Goal: Information Seeking & Learning: Learn about a topic

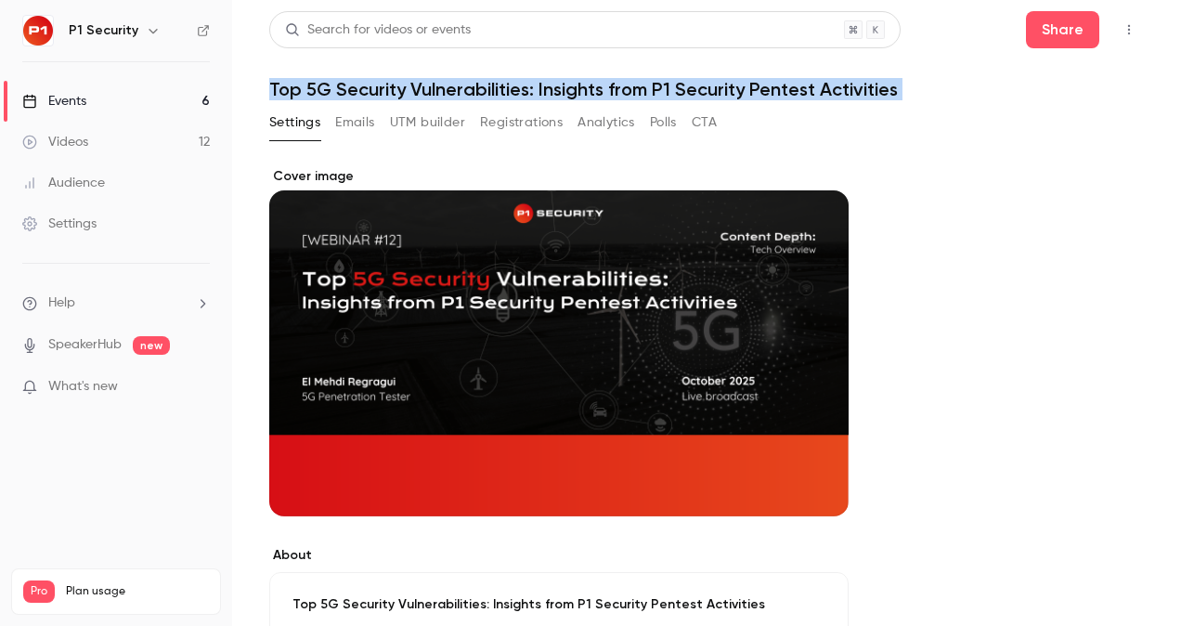
click at [97, 106] on link "Events 6" at bounding box center [116, 101] width 232 height 41
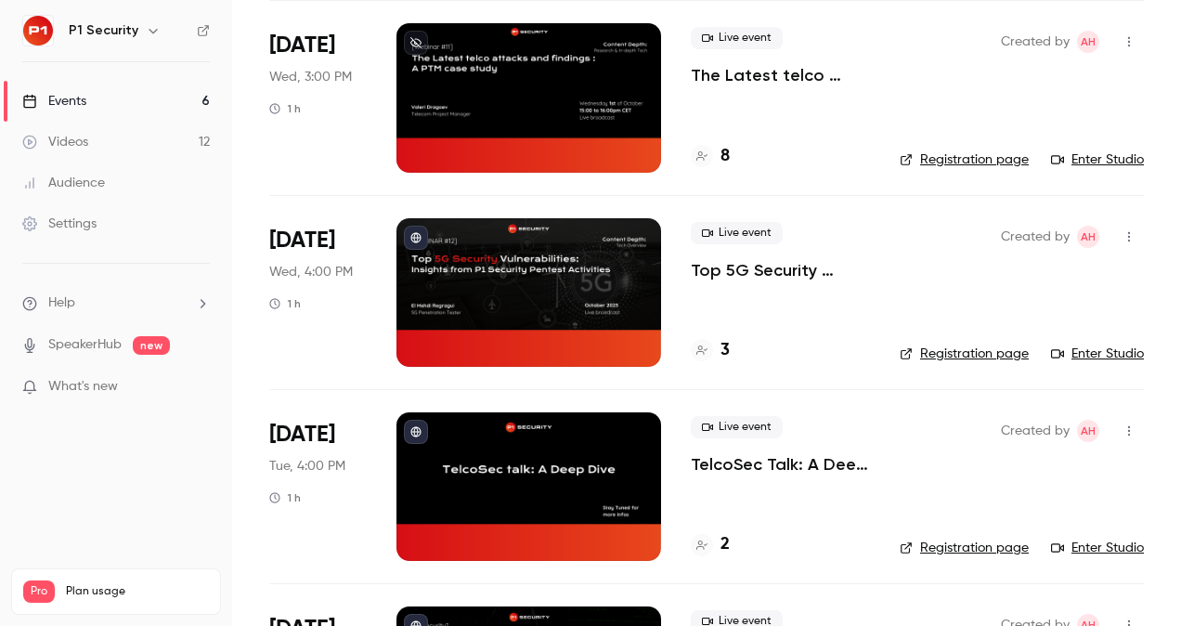
scroll to position [461, 0]
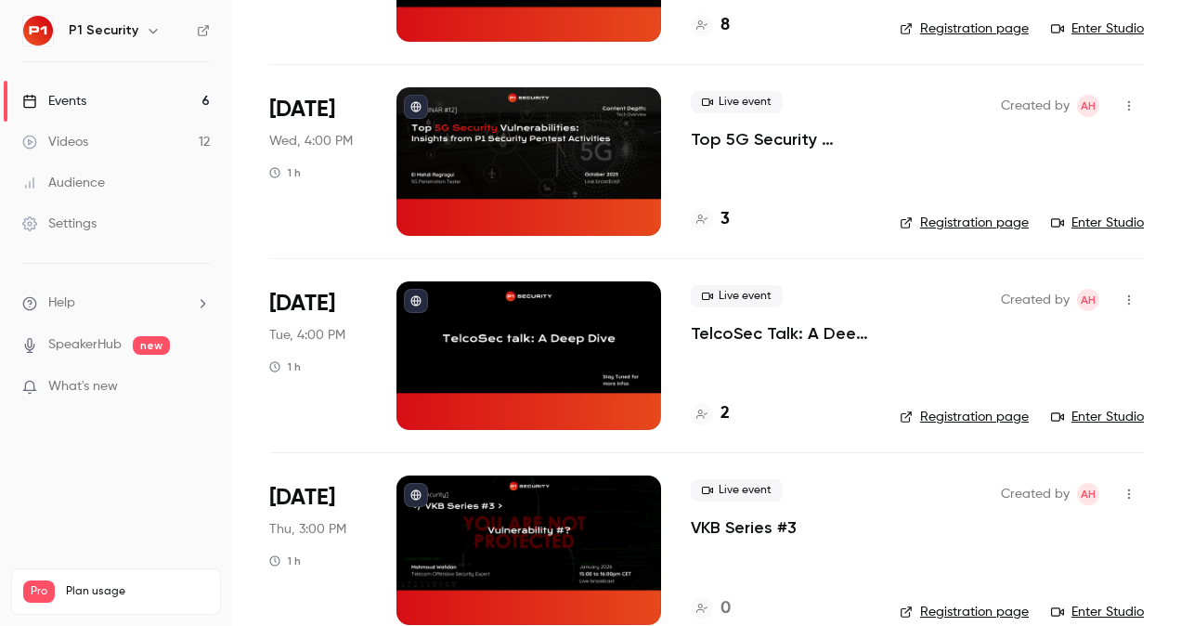
click at [773, 331] on p "TelcoSec Talk: A Deep Dive" at bounding box center [780, 333] width 179 height 22
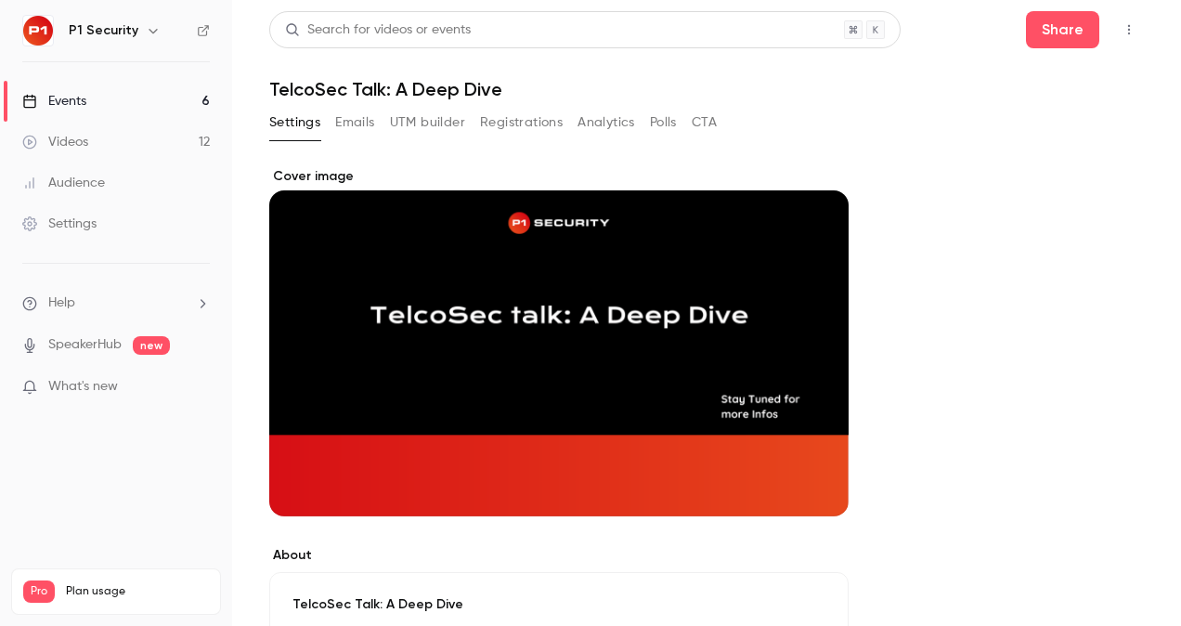
click at [110, 93] on link "Events 6" at bounding box center [116, 101] width 232 height 41
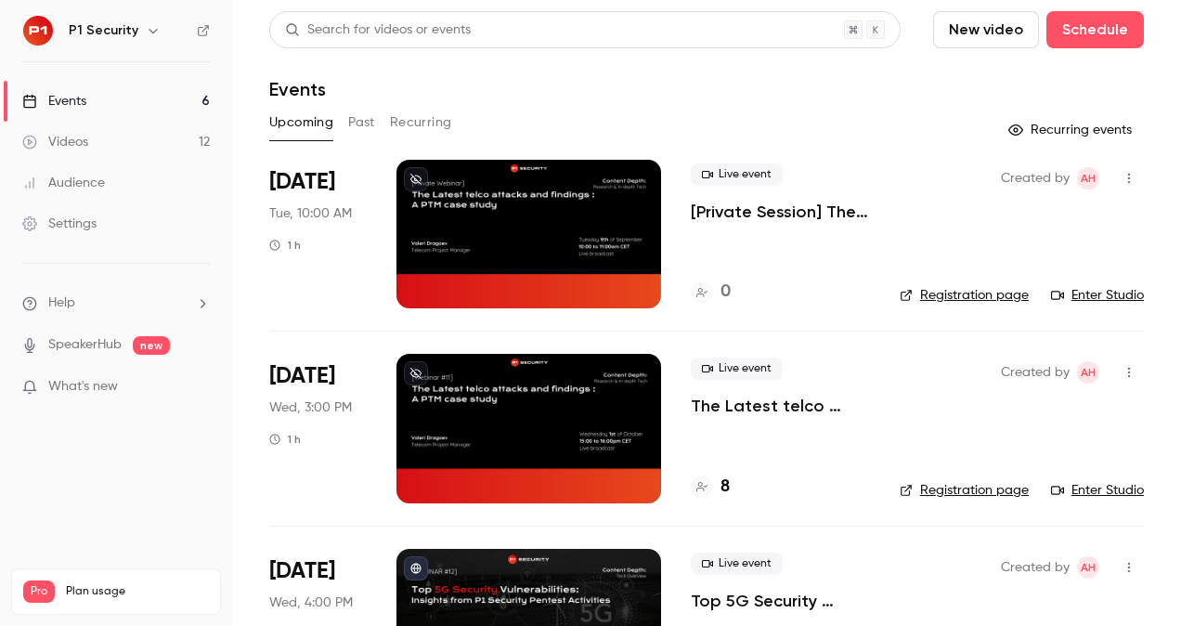
click at [743, 405] on p "The Latest telco attacks and findings : A PTM case study" at bounding box center [780, 406] width 179 height 22
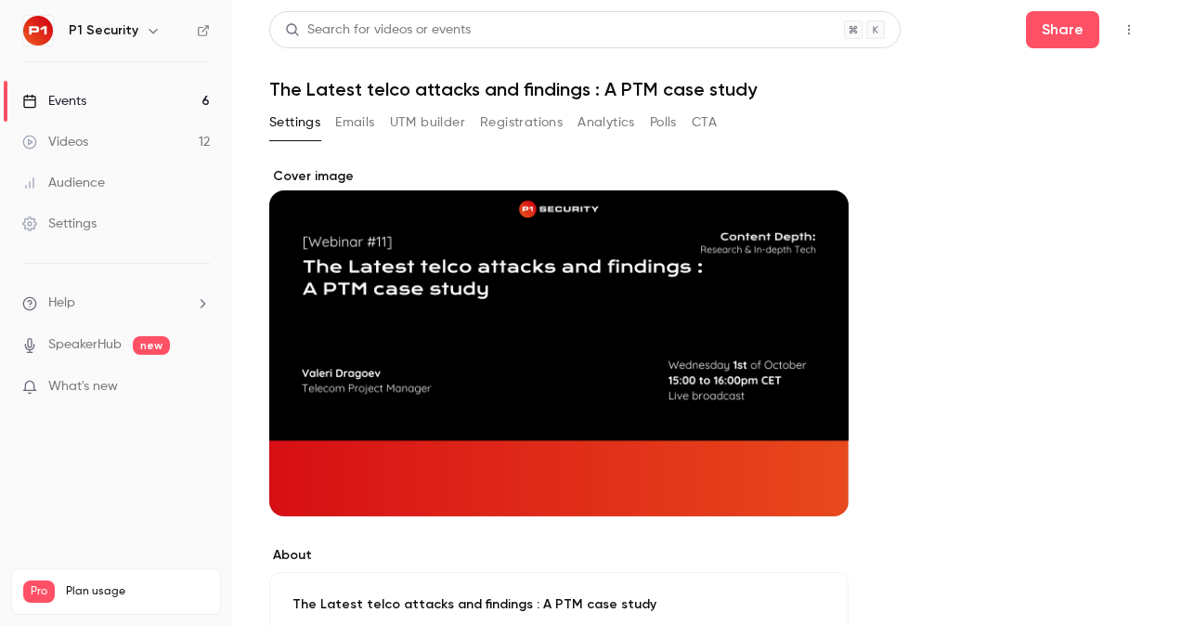
click at [512, 121] on button "Registrations" at bounding box center [521, 123] width 83 height 30
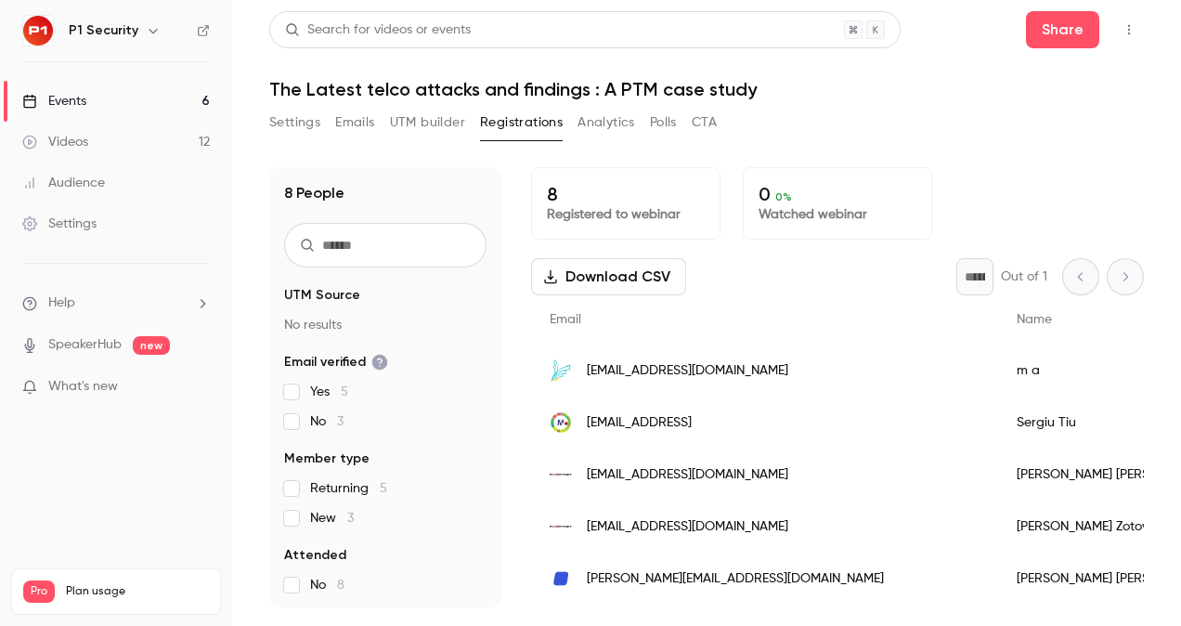
scroll to position [167, 0]
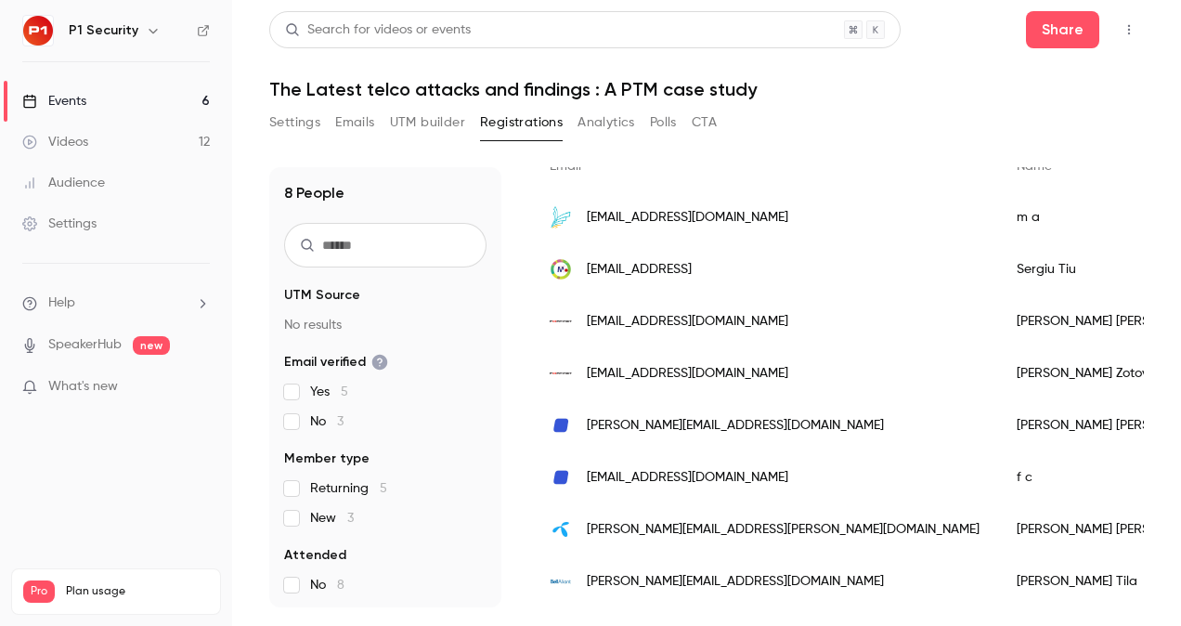
click at [104, 115] on link "Events 6" at bounding box center [116, 101] width 232 height 41
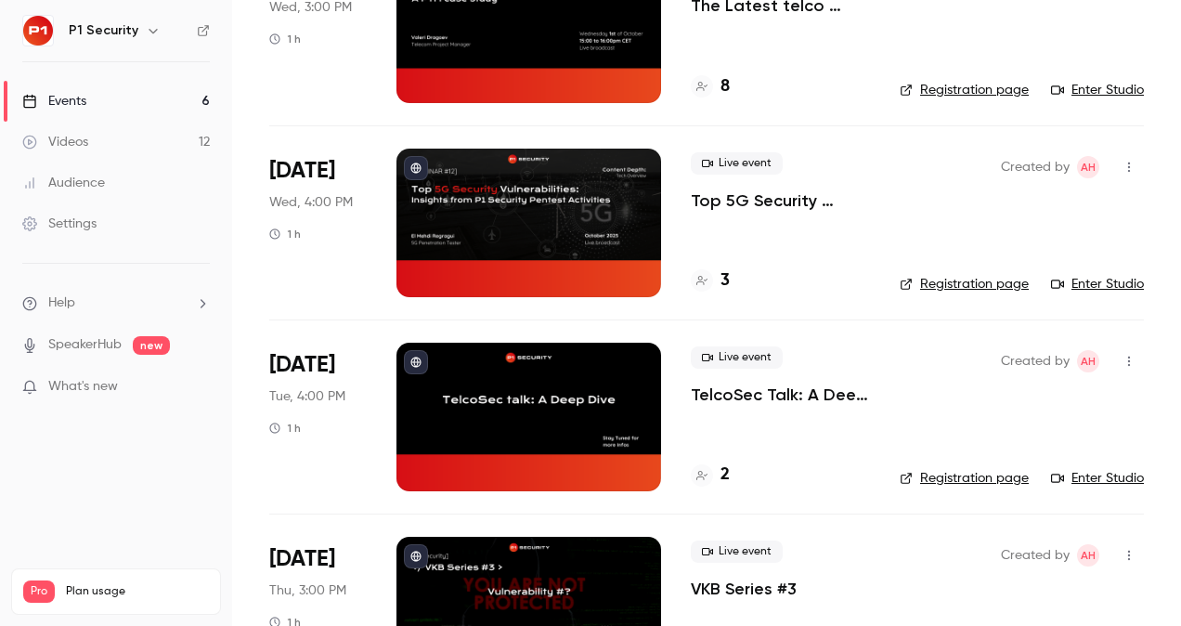
scroll to position [401, 0]
